Goal: Information Seeking & Learning: Learn about a topic

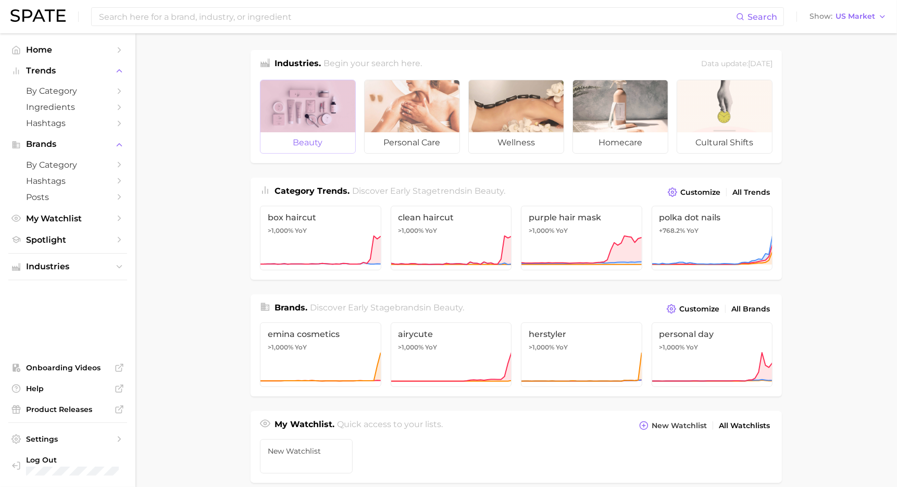
click at [316, 124] on div at bounding box center [308, 106] width 95 height 52
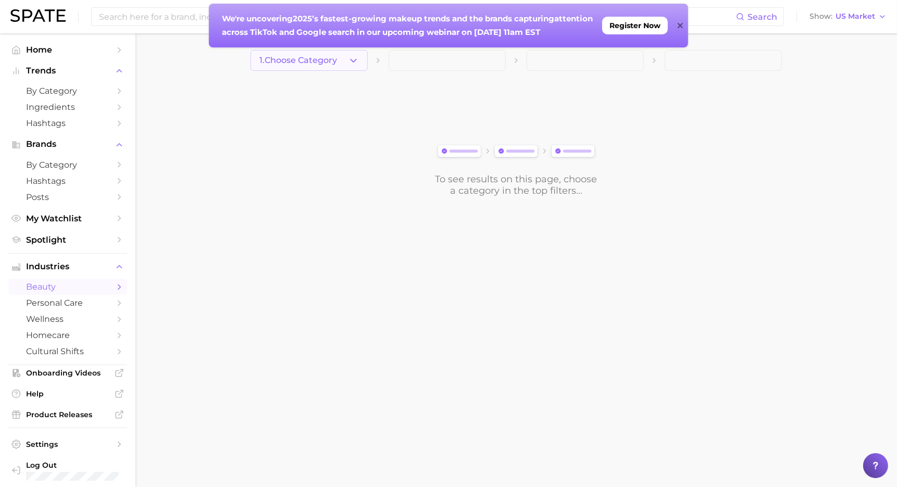
click at [320, 59] on span "1. Choose Category" at bounding box center [299, 60] width 78 height 9
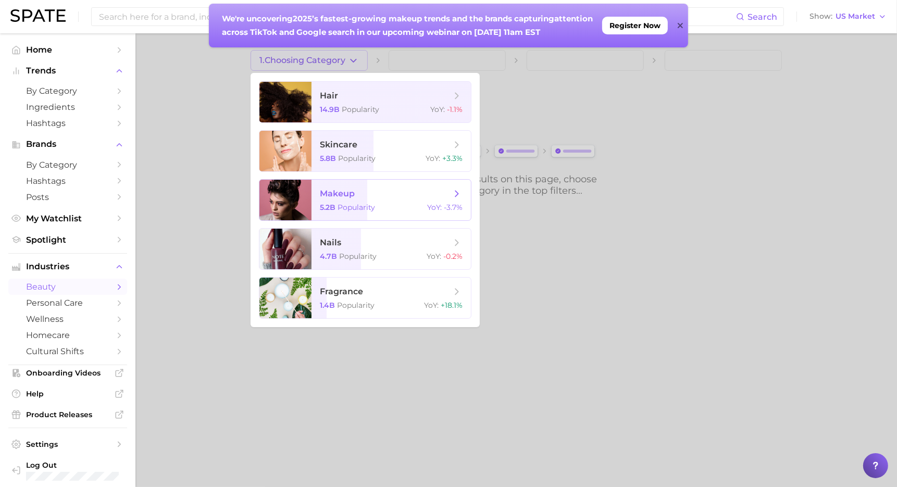
click at [334, 200] on span "makeup 5.2b Popularity YoY : -3.7%" at bounding box center [391, 200] width 159 height 41
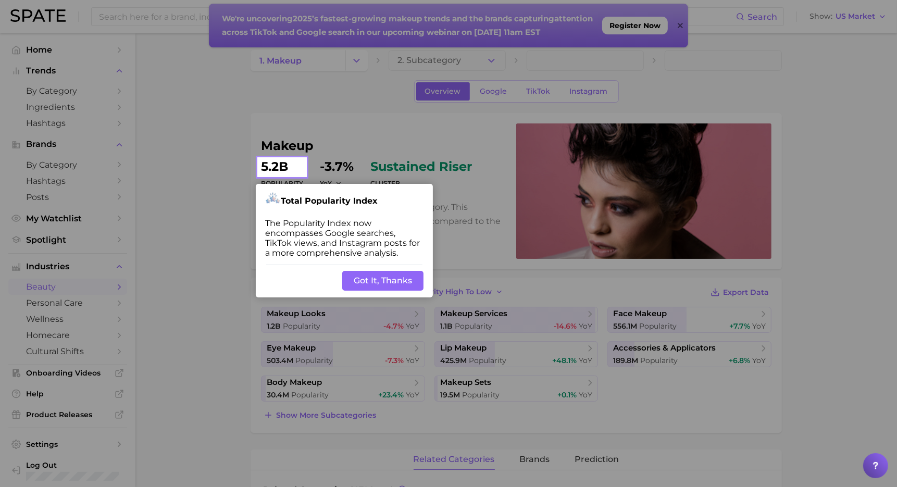
click at [375, 278] on button "Got It, Thanks" at bounding box center [382, 281] width 81 height 20
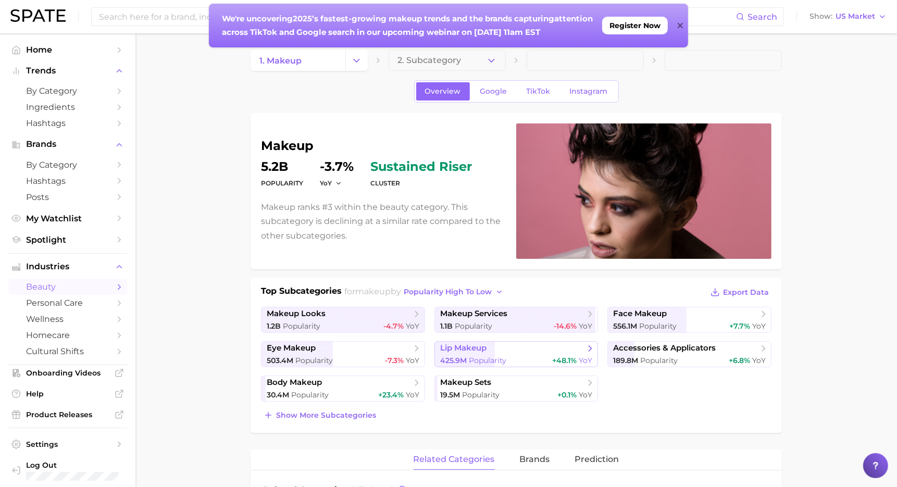
click at [476, 357] on span "Popularity" at bounding box center [488, 360] width 38 height 9
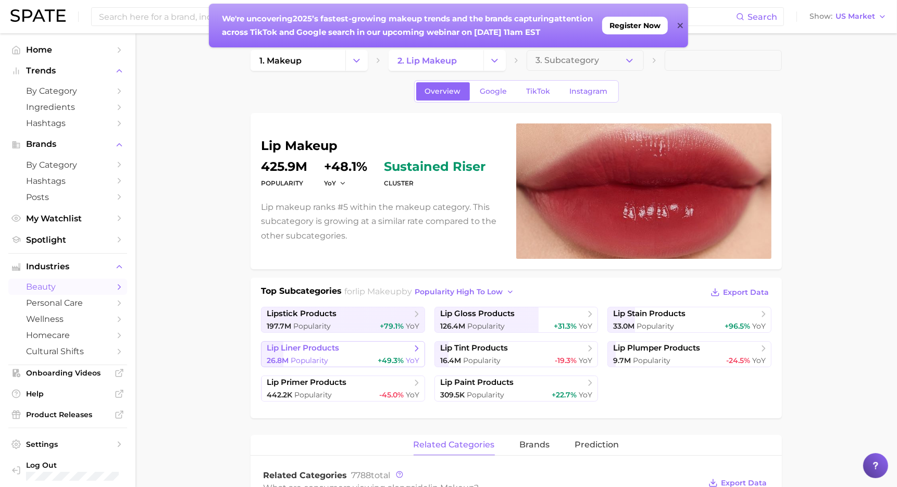
click at [368, 356] on div "26.8m Popularity +49.3% YoY" at bounding box center [343, 361] width 153 height 10
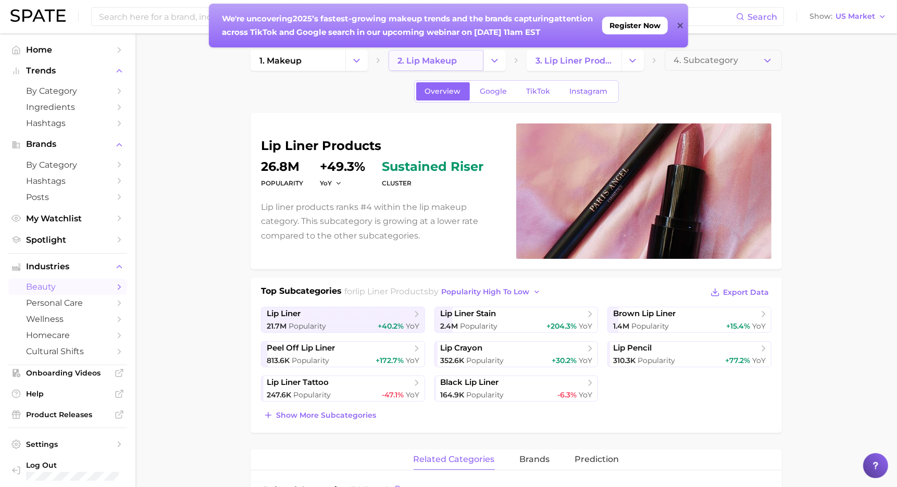
click at [440, 65] on span "2. lip makeup" at bounding box center [427, 61] width 59 height 10
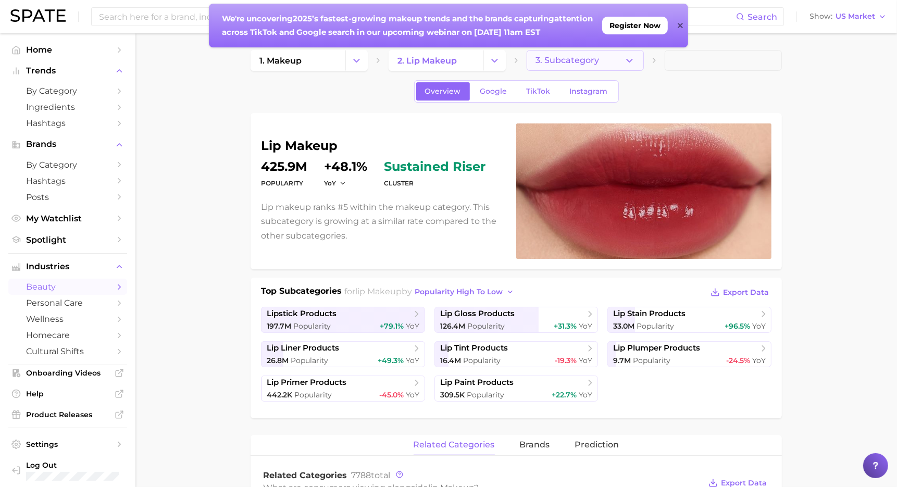
click at [567, 57] on span "3. Subcategory" at bounding box center [568, 60] width 64 height 9
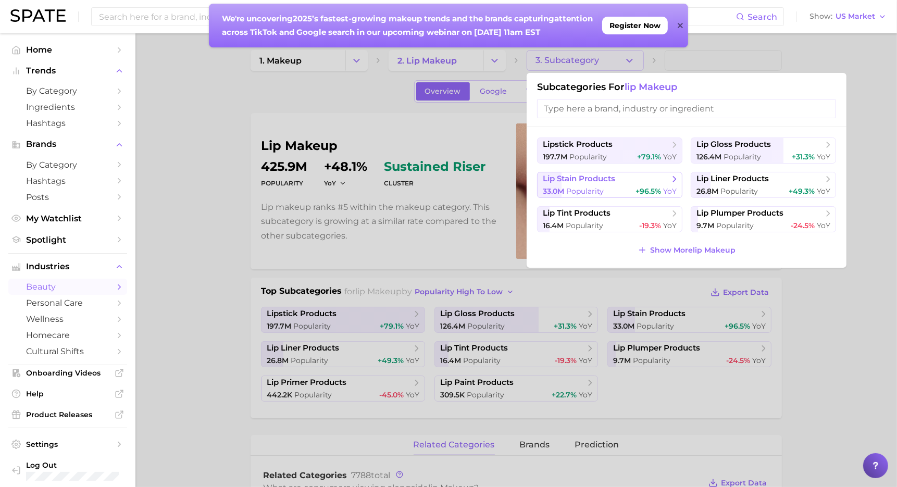
click at [617, 181] on span "lip stain products" at bounding box center [606, 179] width 127 height 10
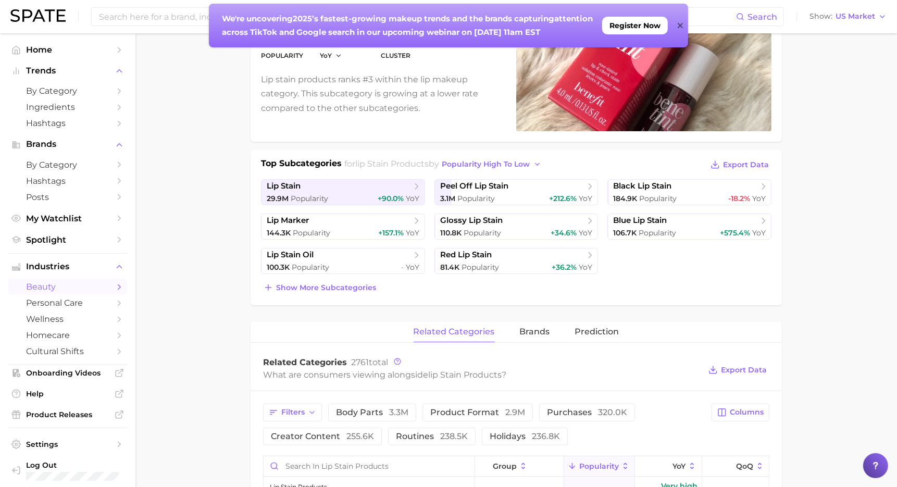
scroll to position [249, 0]
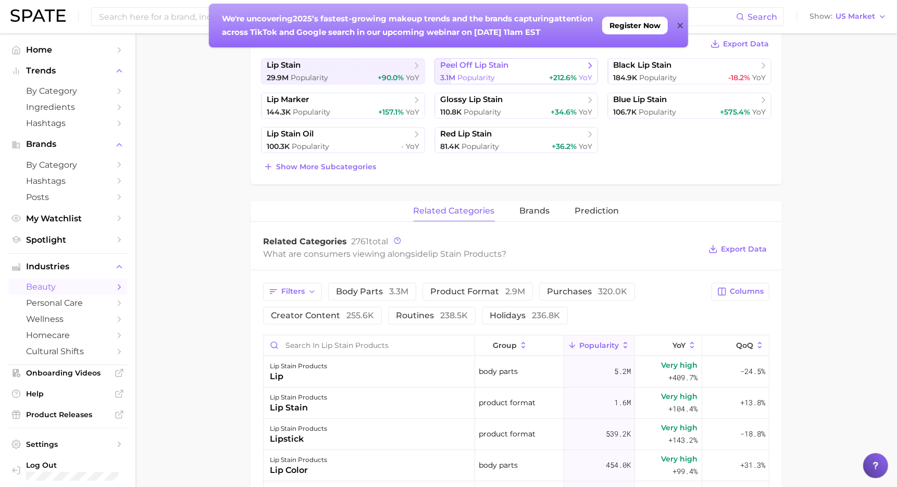
click at [507, 76] on div "3.1m Popularity +212.6% YoY" at bounding box center [516, 78] width 153 height 10
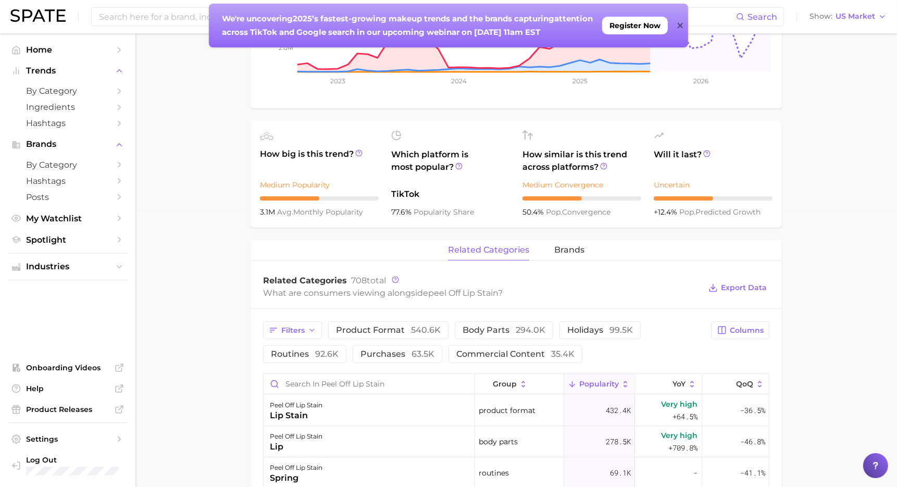
scroll to position [426, 0]
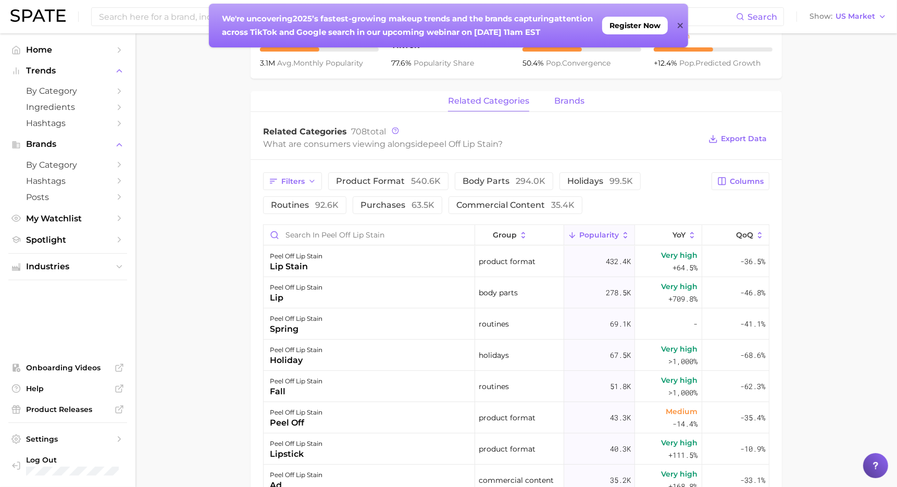
click at [567, 101] on span "brands" at bounding box center [569, 100] width 30 height 9
